Goal: Communication & Community: Share content

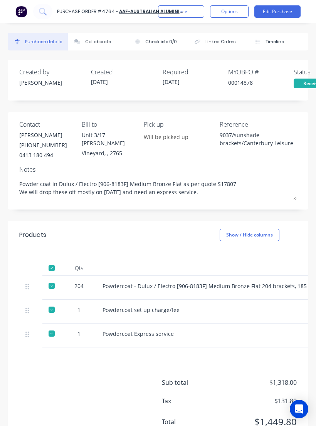
click at [198, 16] on button "Close" at bounding box center [181, 11] width 46 height 12
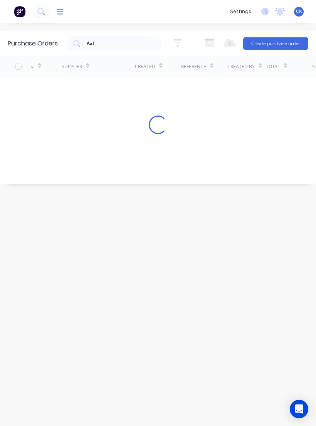
click at [156, 46] on div "Aaf" at bounding box center [113, 43] width 96 height 15
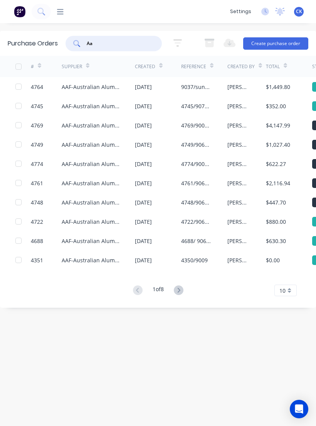
type input "A"
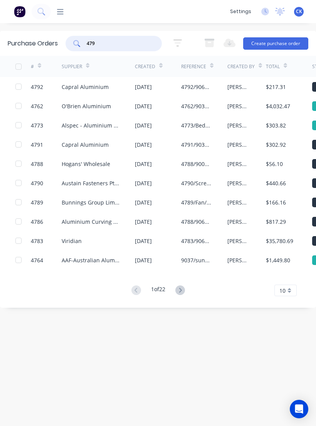
type input "4791"
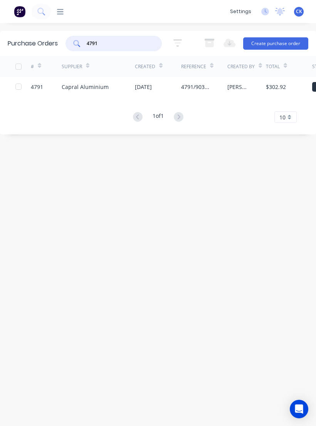
click at [221, 84] on div "4791/9037/CLAC/Box sections" at bounding box center [204, 86] width 46 height 19
click at [201, 90] on div "4791/9037/CLAC/Box sections" at bounding box center [196, 87] width 31 height 8
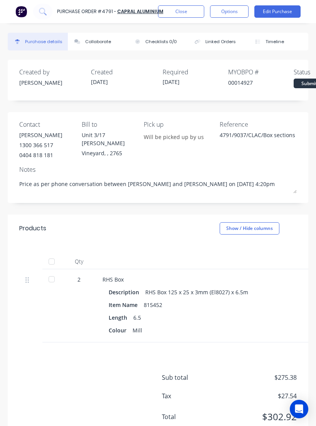
click at [51, 267] on div at bounding box center [51, 261] width 15 height 15
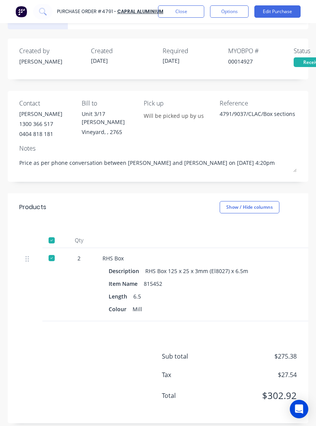
scroll to position [12, 0]
click at [185, 15] on button "Close" at bounding box center [181, 11] width 46 height 12
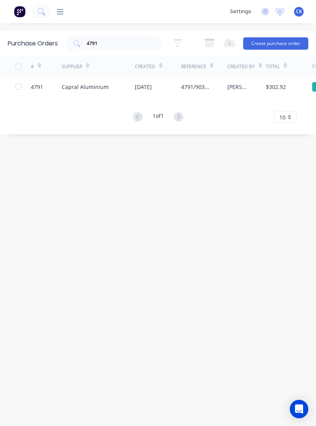
click at [119, 40] on input "4791" at bounding box center [118, 44] width 64 height 8
type input "4"
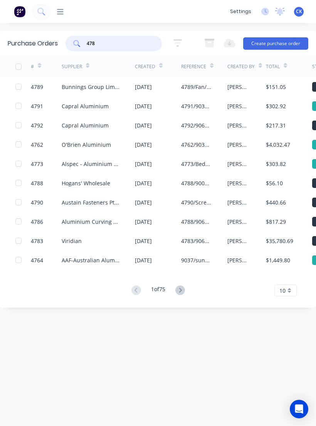
type input "4788"
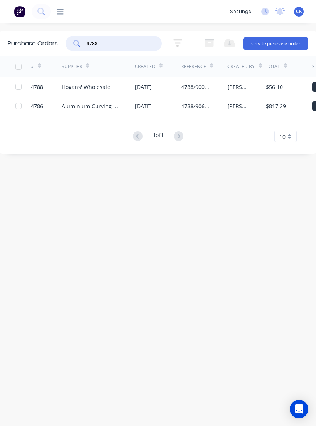
click at [98, 83] on div "Hogans' Wholesale" at bounding box center [86, 87] width 49 height 8
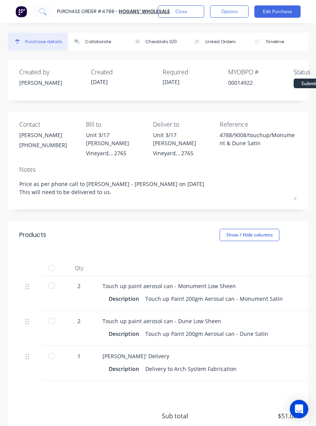
click at [57, 278] on div at bounding box center [51, 285] width 15 height 15
click at [50, 313] on div at bounding box center [51, 320] width 15 height 15
click at [52, 348] on div at bounding box center [51, 355] width 15 height 15
click at [102, 39] on div "Collaborate" at bounding box center [98, 42] width 26 height 7
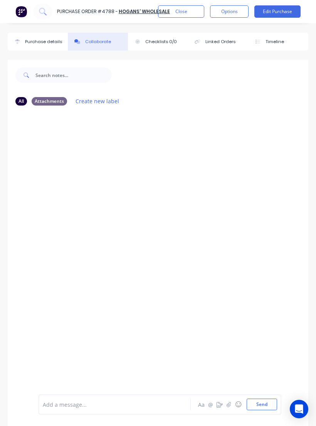
click at [226, 401] on button "button" at bounding box center [228, 404] width 9 height 9
click at [230, 402] on icon "button" at bounding box center [228, 404] width 5 height 5
click at [262, 407] on button "Send" at bounding box center [262, 405] width 30 height 12
click at [225, 404] on button "button" at bounding box center [228, 404] width 9 height 9
click at [219, 404] on icon "button" at bounding box center [219, 404] width 6 height 5
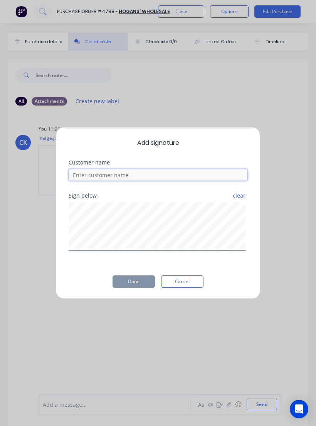
click at [138, 173] on input at bounding box center [158, 175] width 179 height 12
type input "[PERSON_NAME]"
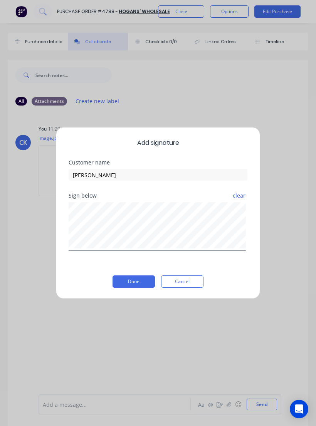
click at [236, 196] on button "clear" at bounding box center [238, 196] width 13 height 14
click at [240, 195] on button "clear" at bounding box center [238, 196] width 13 height 14
click at [140, 276] on button "Done" at bounding box center [133, 281] width 42 height 12
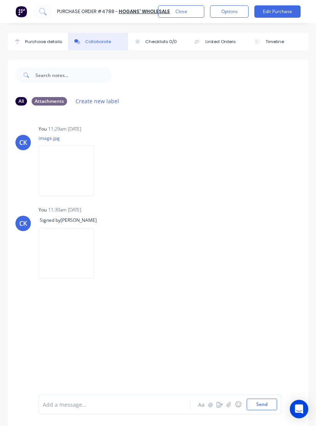
click at [181, 11] on button "Close" at bounding box center [181, 11] width 46 height 12
